Goal: Navigation & Orientation: Find specific page/section

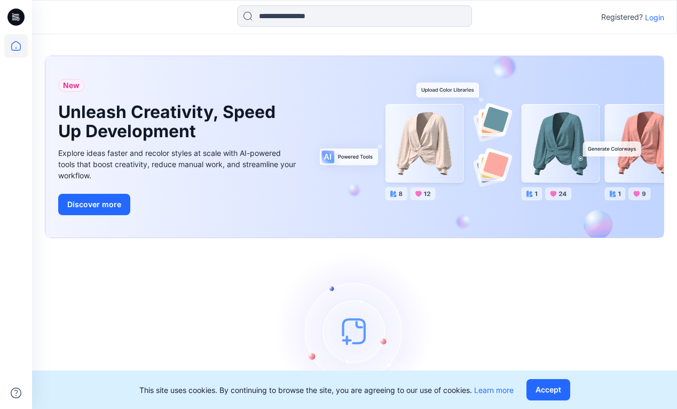
click at [652, 20] on p "Login" at bounding box center [654, 17] width 19 height 11
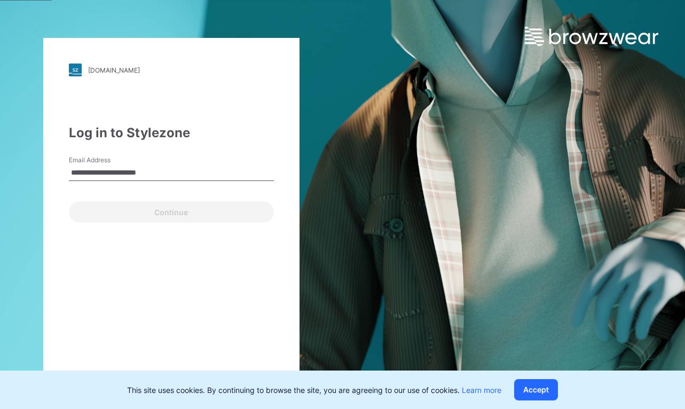
click at [171, 212] on button "Continue" at bounding box center [171, 211] width 205 height 21
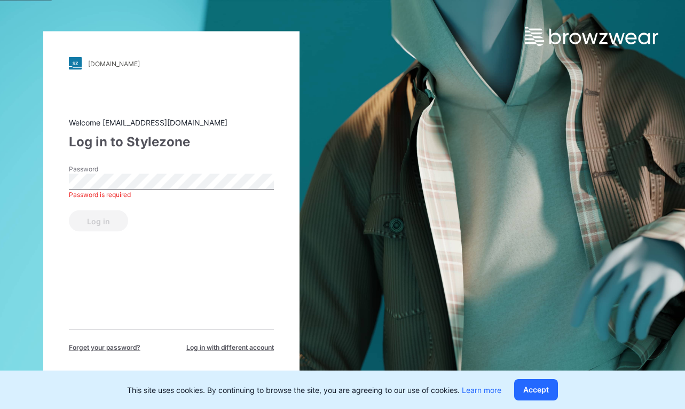
click at [98, 221] on button "Log in" at bounding box center [98, 220] width 59 height 21
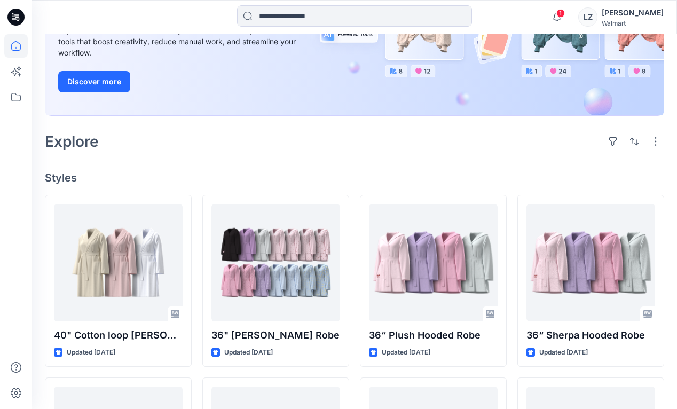
scroll to position [248, 0]
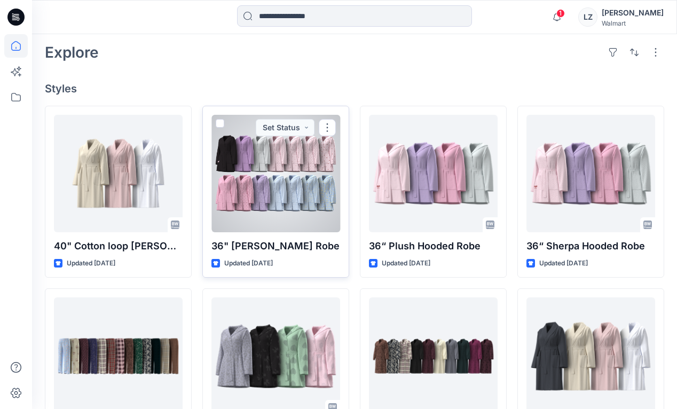
click at [267, 175] on div at bounding box center [276, 174] width 129 height 118
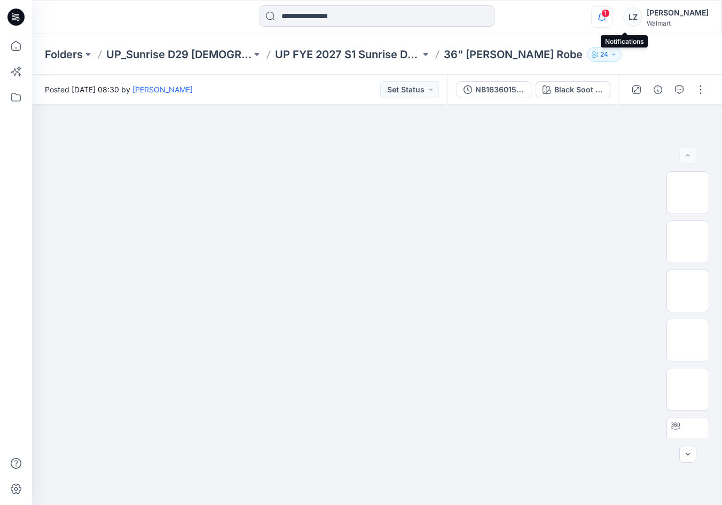
click at [612, 16] on icon "button" at bounding box center [602, 16] width 20 height 21
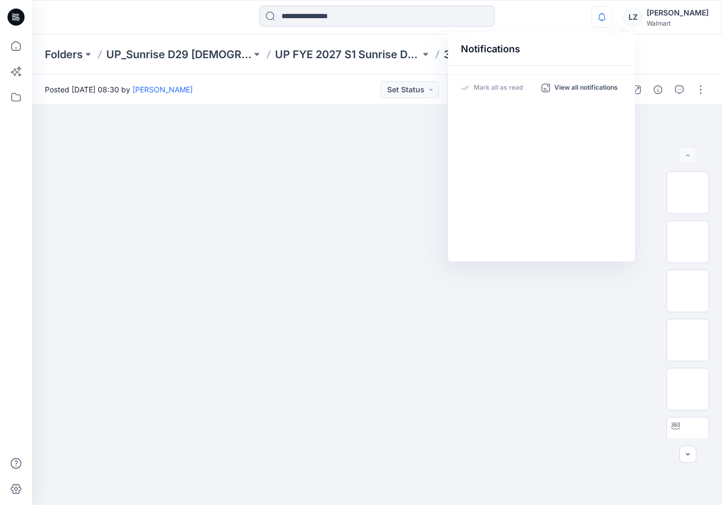
click at [612, 21] on icon "button" at bounding box center [602, 16] width 20 height 21
